Goal: Task Accomplishment & Management: Complete application form

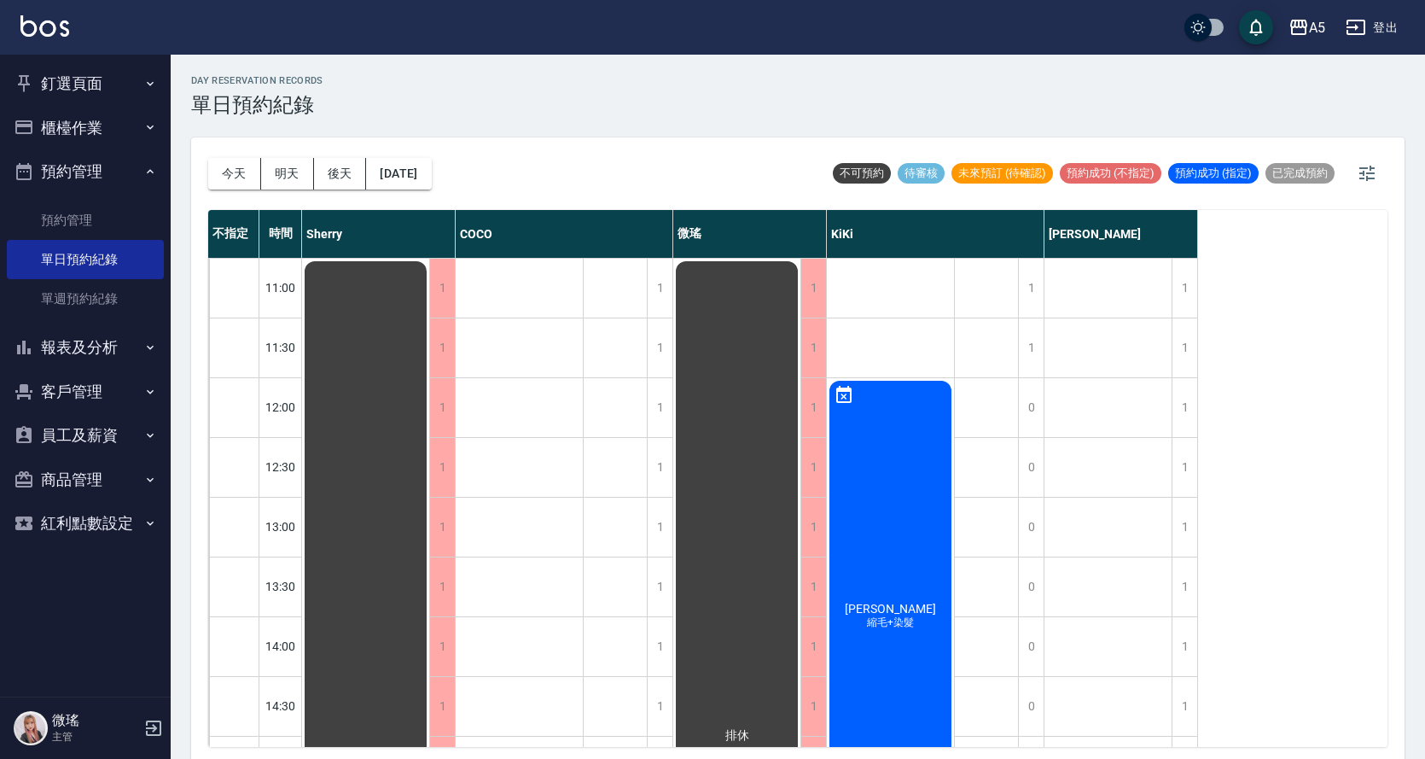
scroll to position [600, 0]
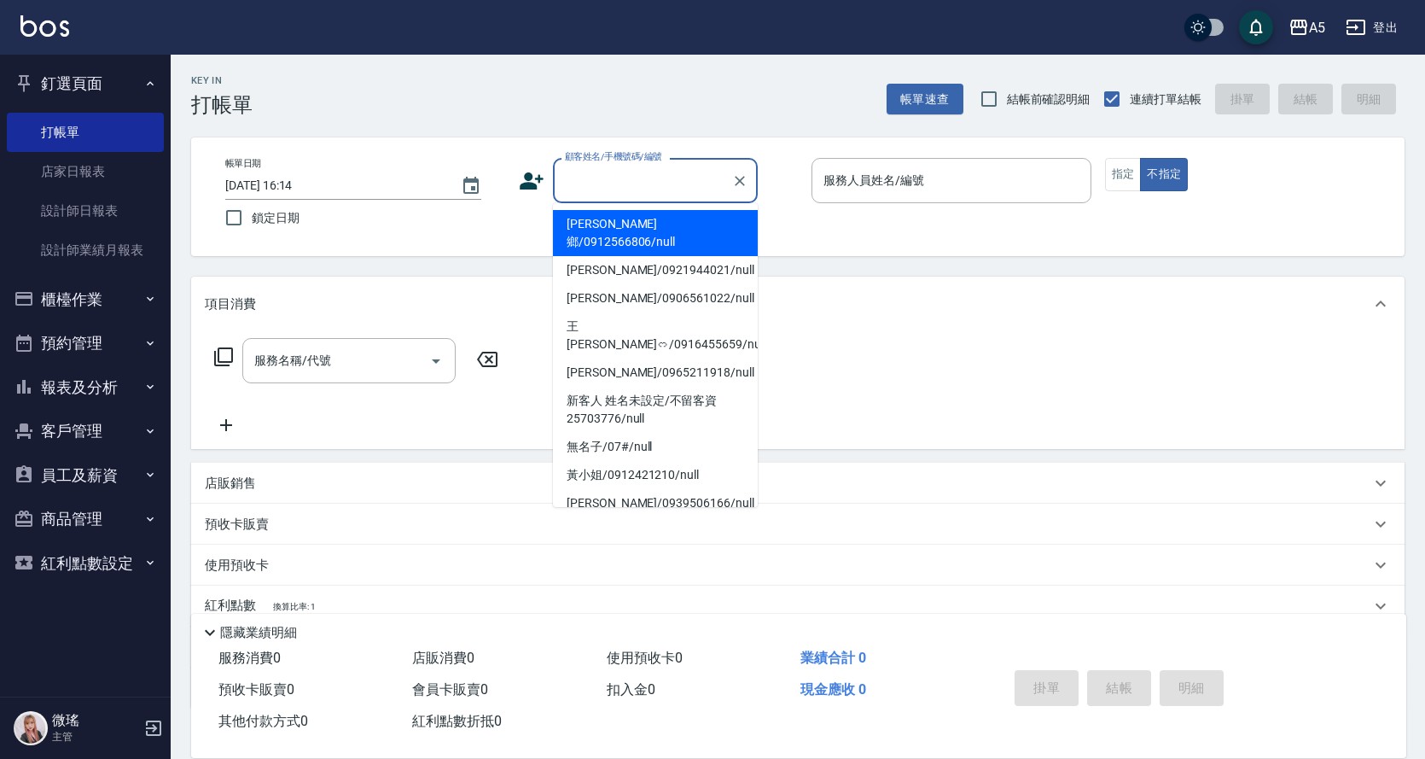
click at [595, 178] on input "顧客姓名/手機號碼/編號" at bounding box center [643, 181] width 164 height 30
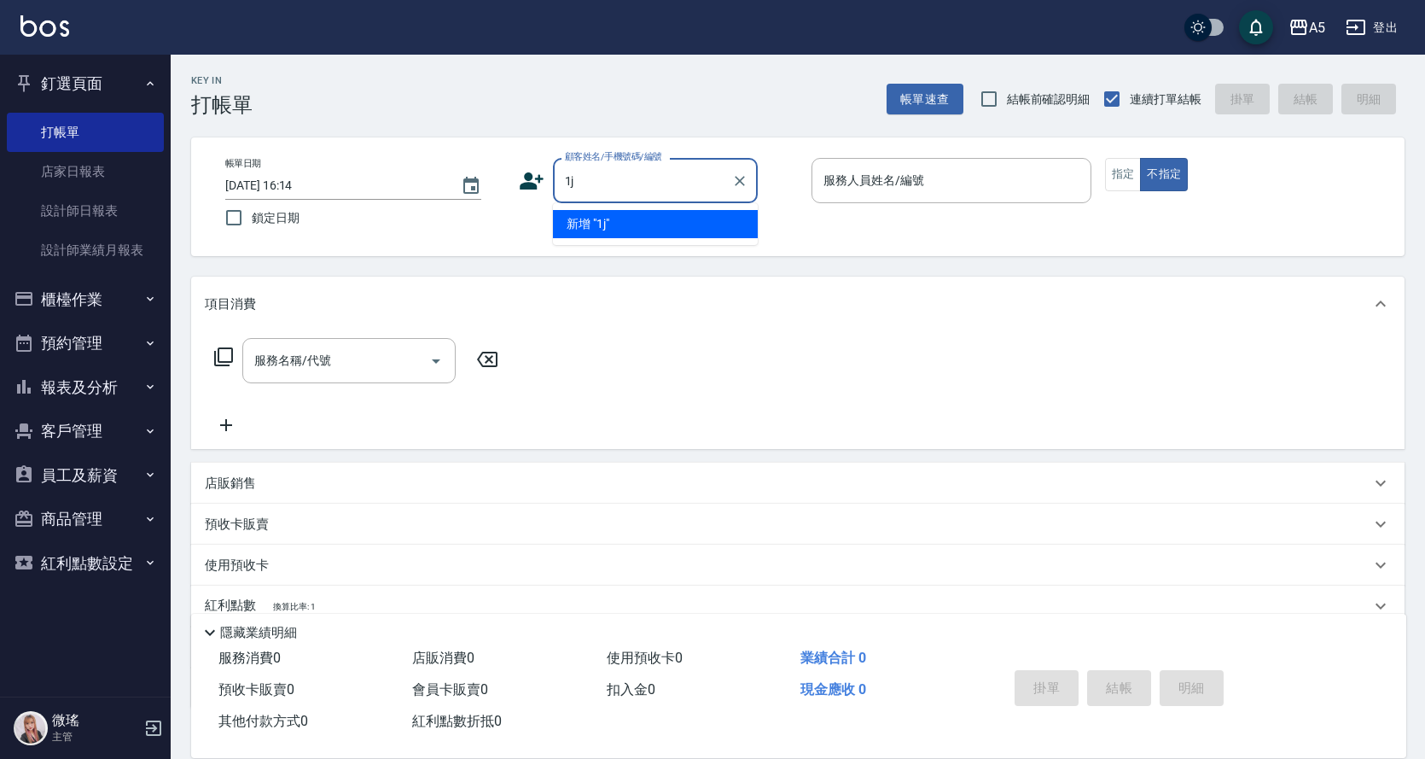
type input "1"
type input "不"
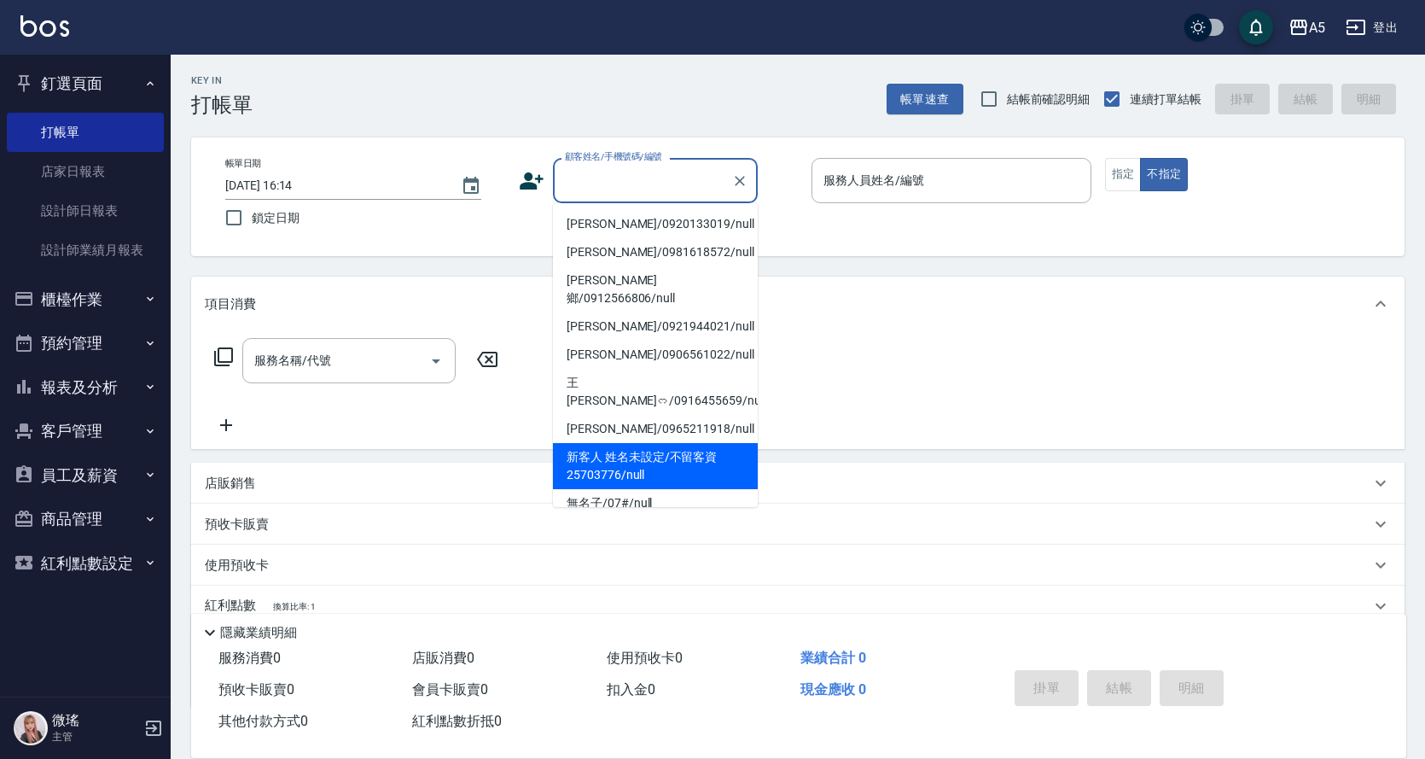
click at [709, 443] on li "新客人 姓名未設定/不留客資25703776/null" at bounding box center [655, 466] width 205 height 46
type input "新客人 姓名未設定/不留客資25703776/null"
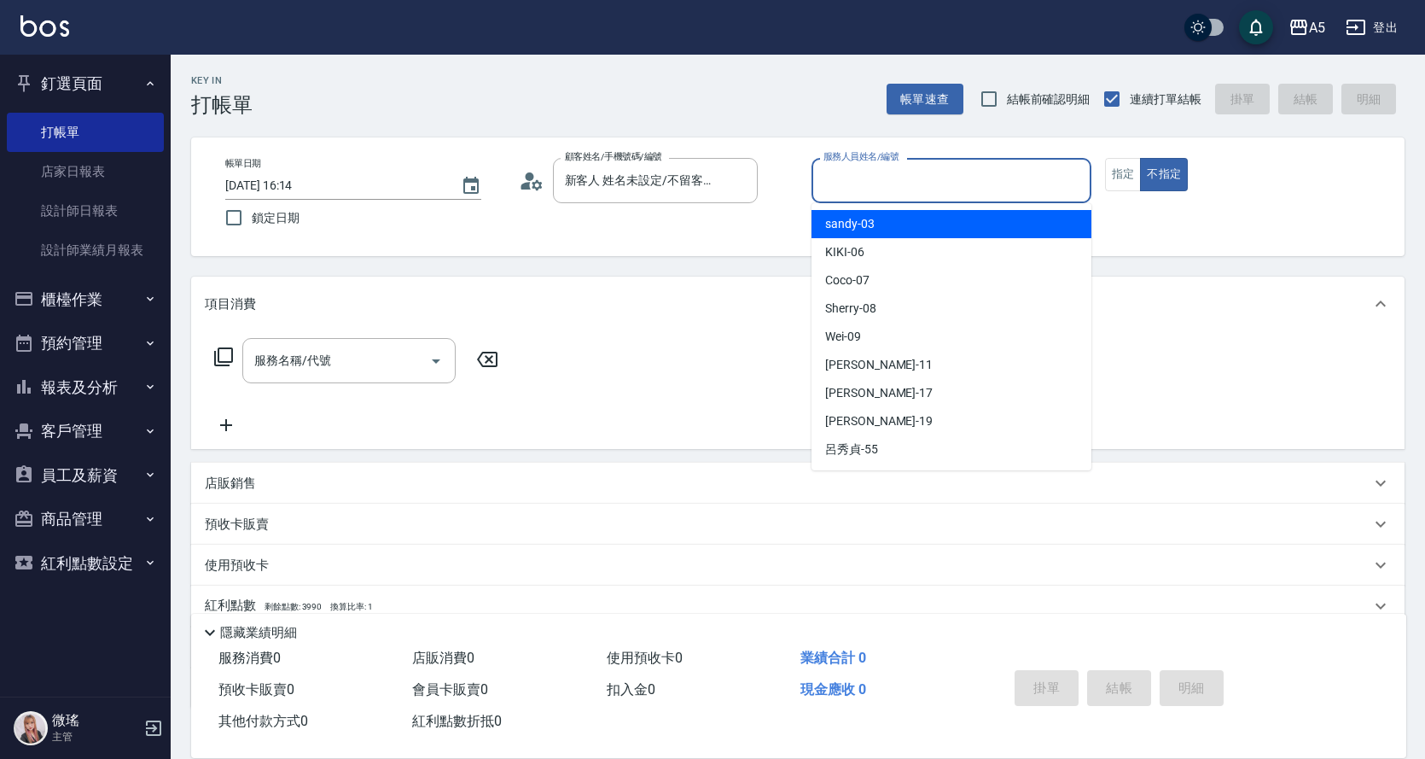
click at [899, 193] on input "服務人員姓名/編號" at bounding box center [951, 181] width 265 height 30
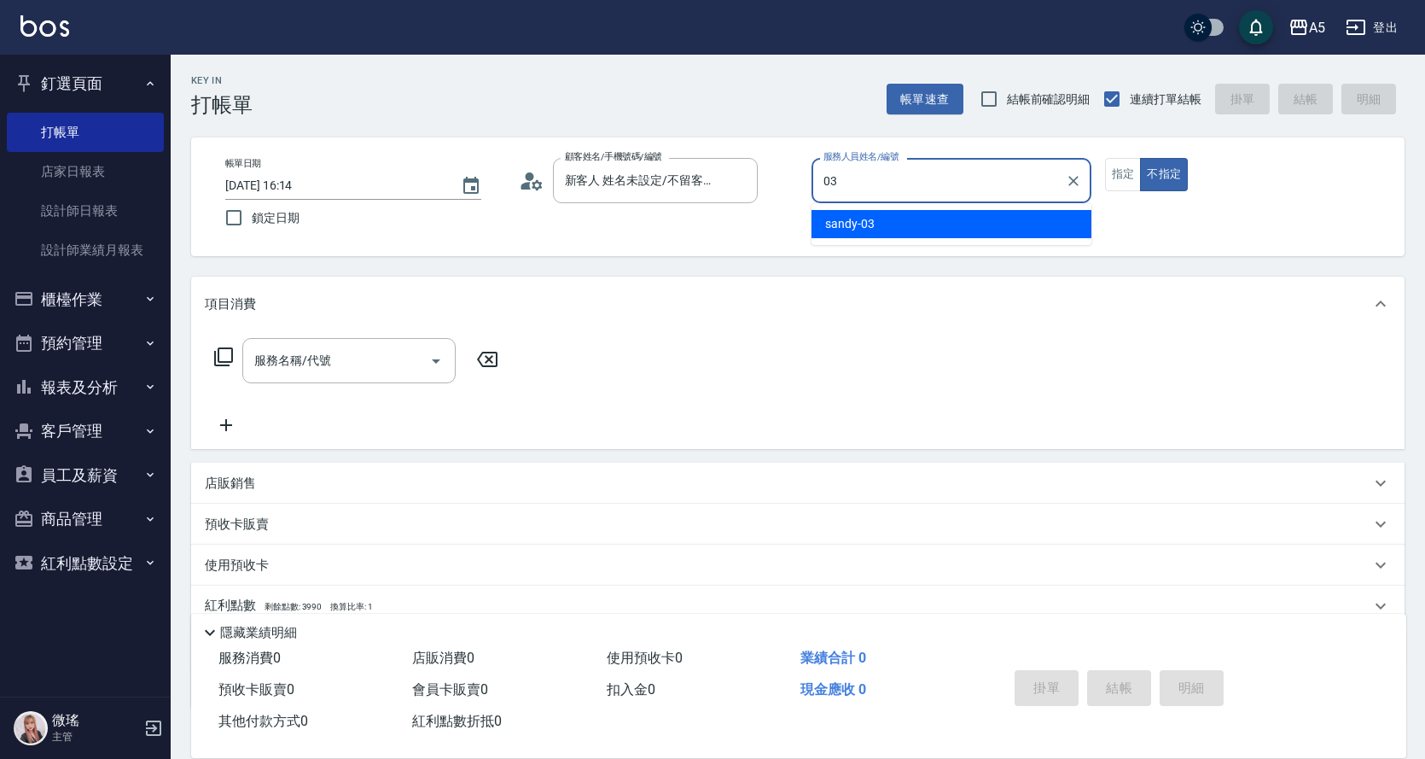
type input "0"
type input "葵葵-11"
type button "false"
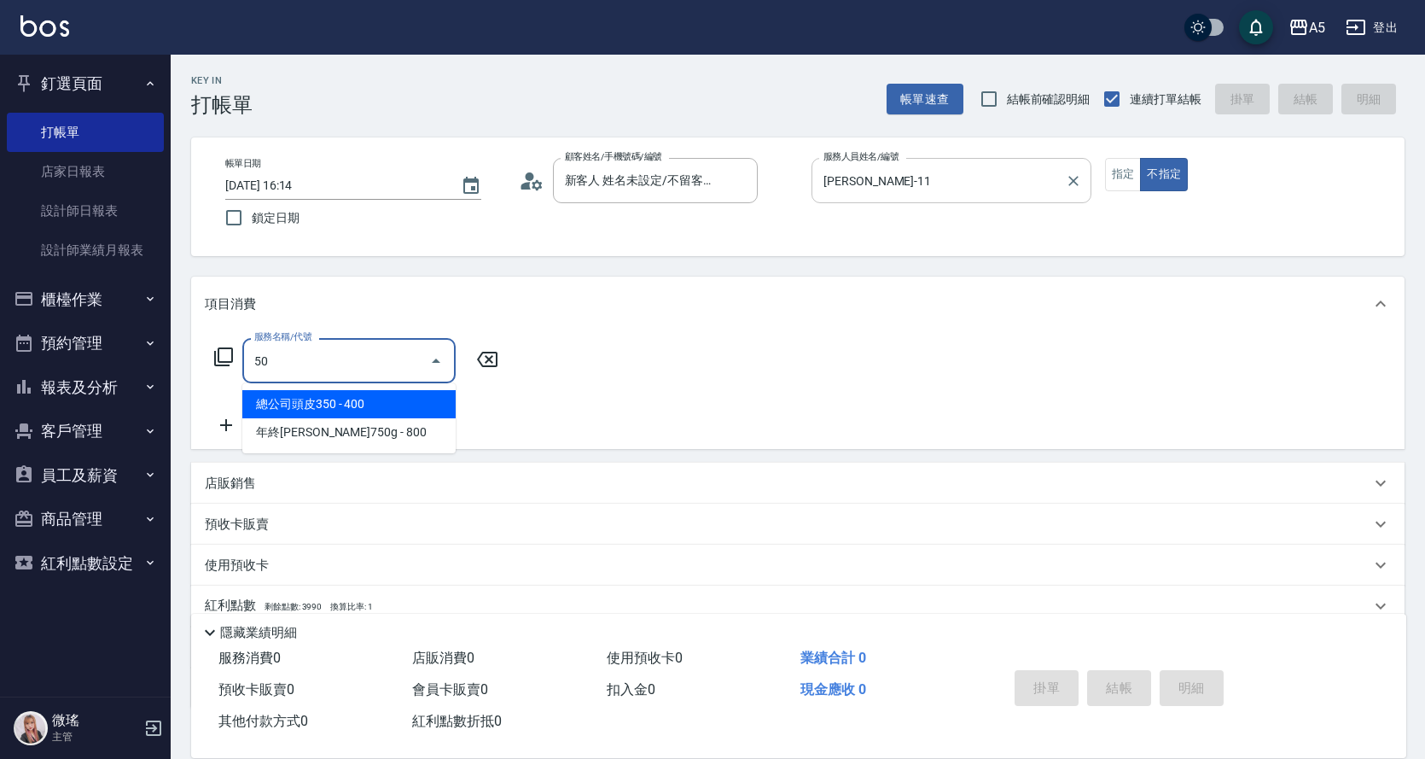
type input "501"
type input "100"
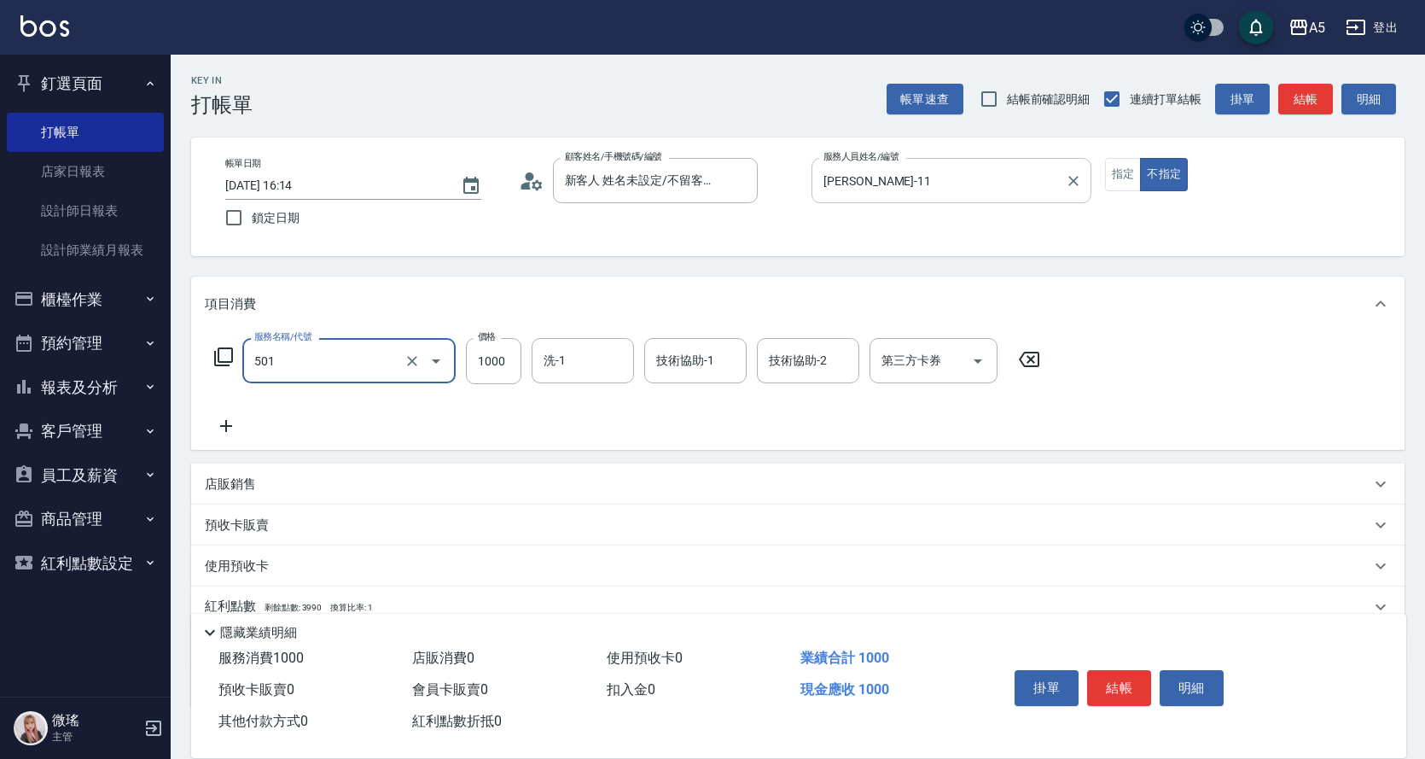
type input "染髮(501)"
type input "5"
type input "0"
type input "500"
type input "50"
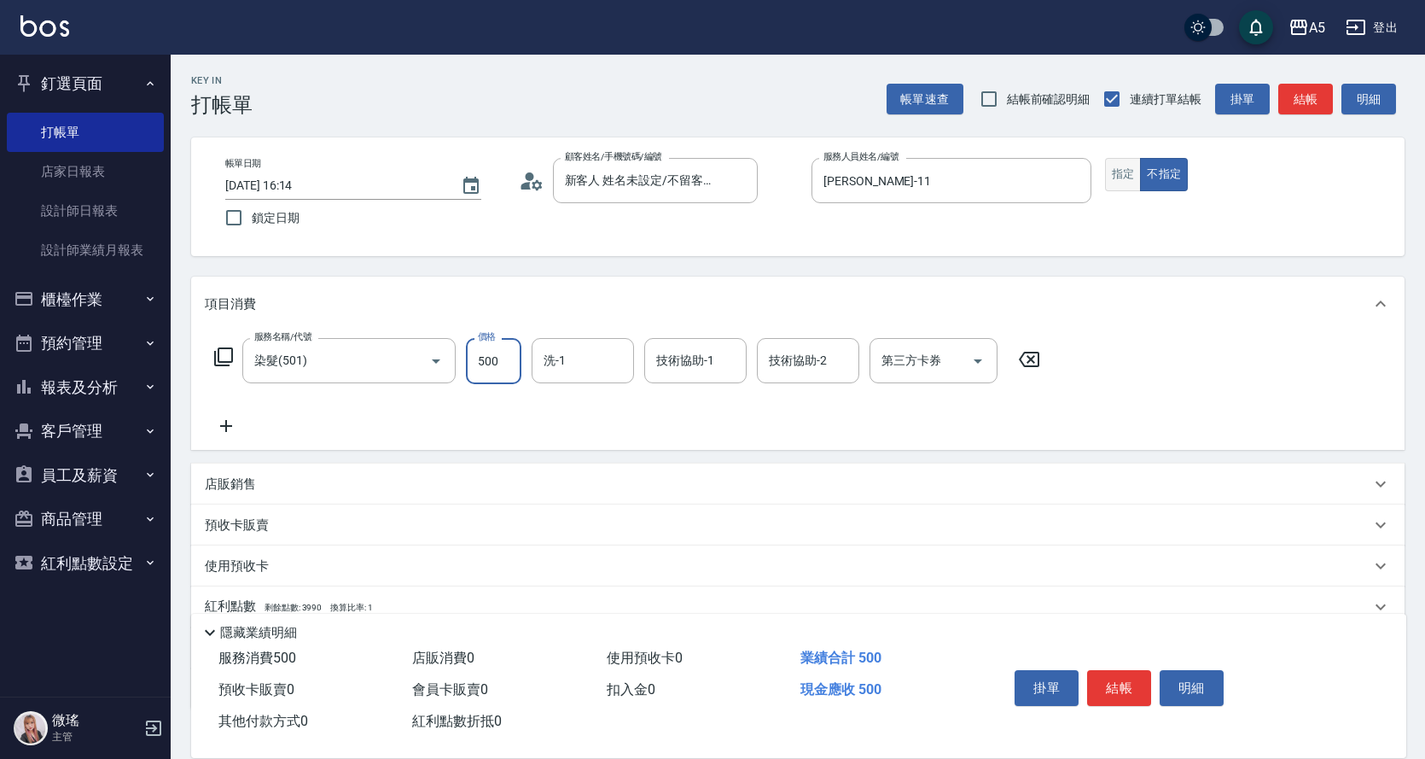
type input "500"
click at [1134, 181] on button "指定" at bounding box center [1123, 174] width 37 height 33
click at [1129, 688] on button "結帳" at bounding box center [1119, 688] width 64 height 36
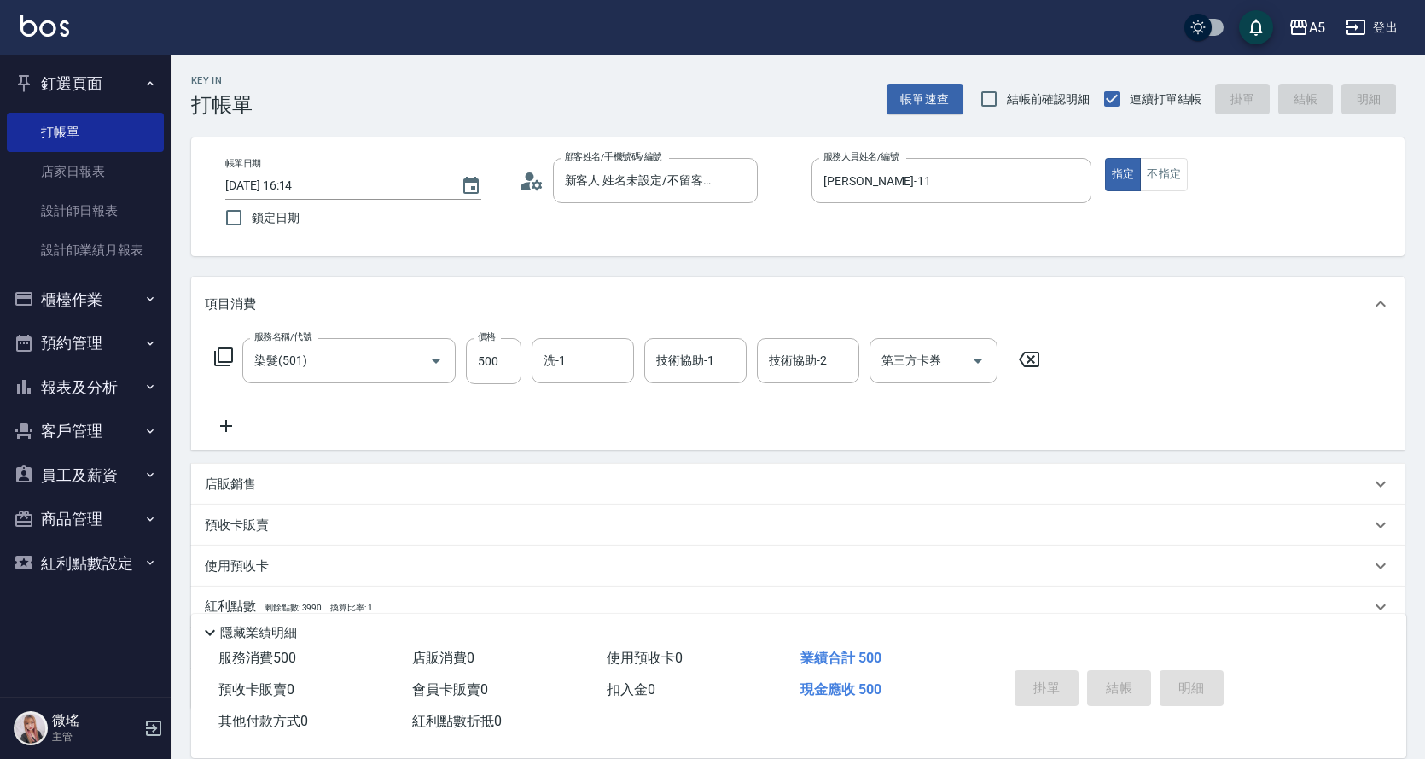
type input "2025/08/13 17:07"
type input "0"
